Goal: Information Seeking & Learning: Understand process/instructions

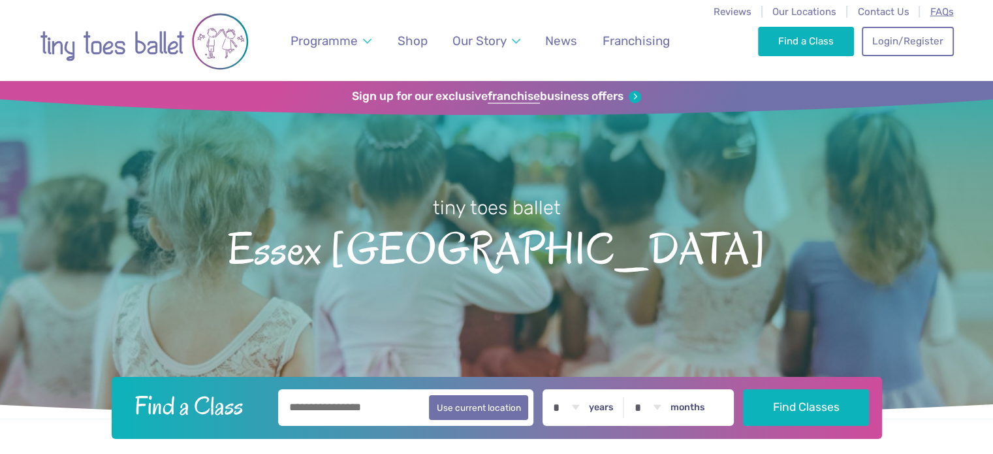
click at [936, 14] on span "FAQs" at bounding box center [941, 12] width 23 height 12
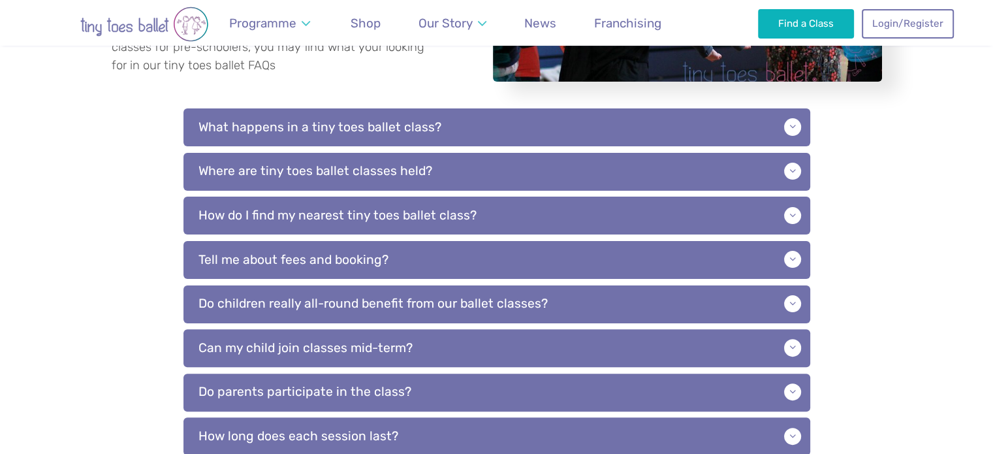
scroll to position [308, 0]
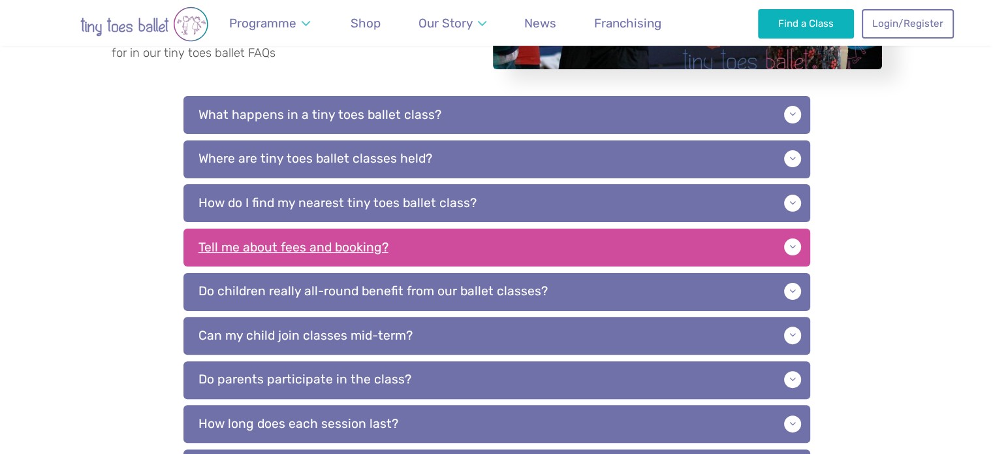
click at [352, 255] on p "Tell me about fees and booking?" at bounding box center [496, 247] width 627 height 38
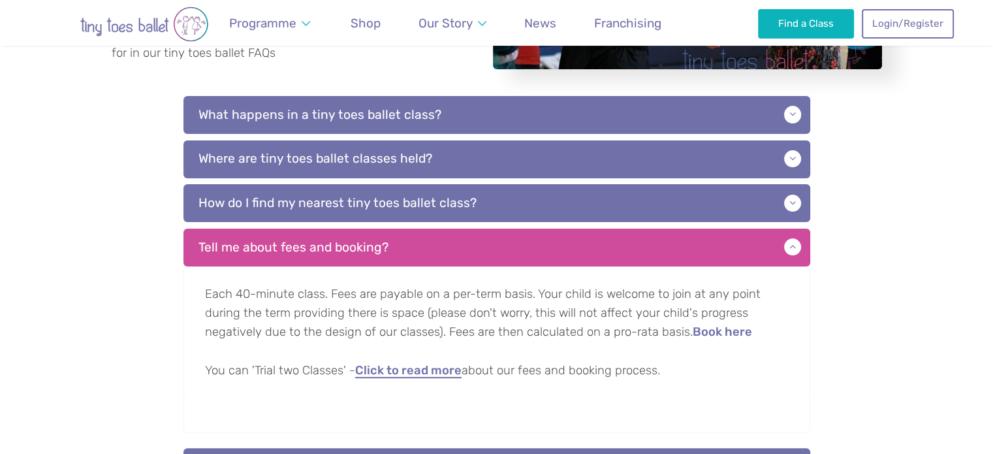
click at [386, 375] on link "Click to read more" at bounding box center [408, 370] width 106 height 13
